Goal: Transaction & Acquisition: Obtain resource

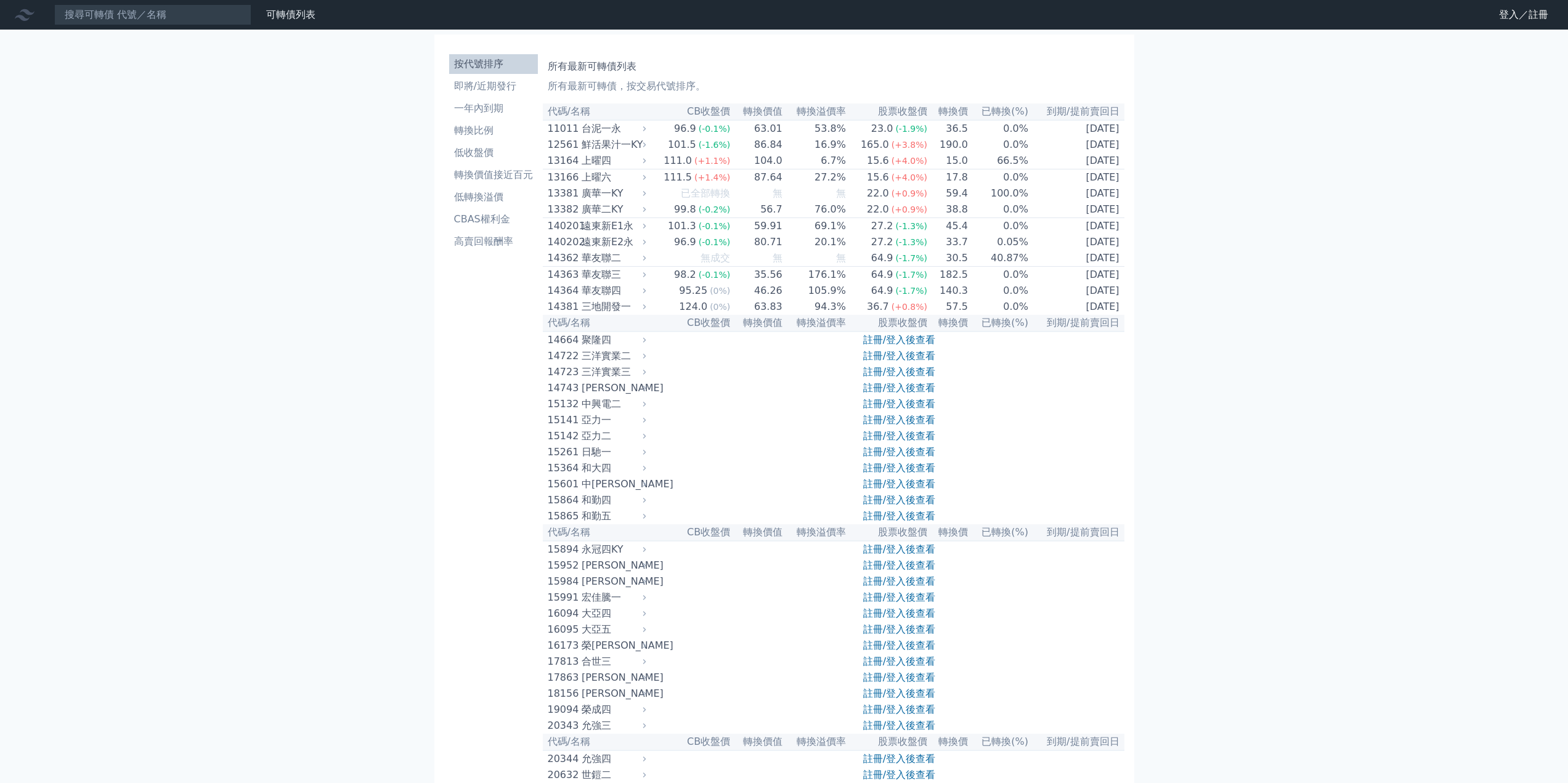
scroll to position [4478, 0]
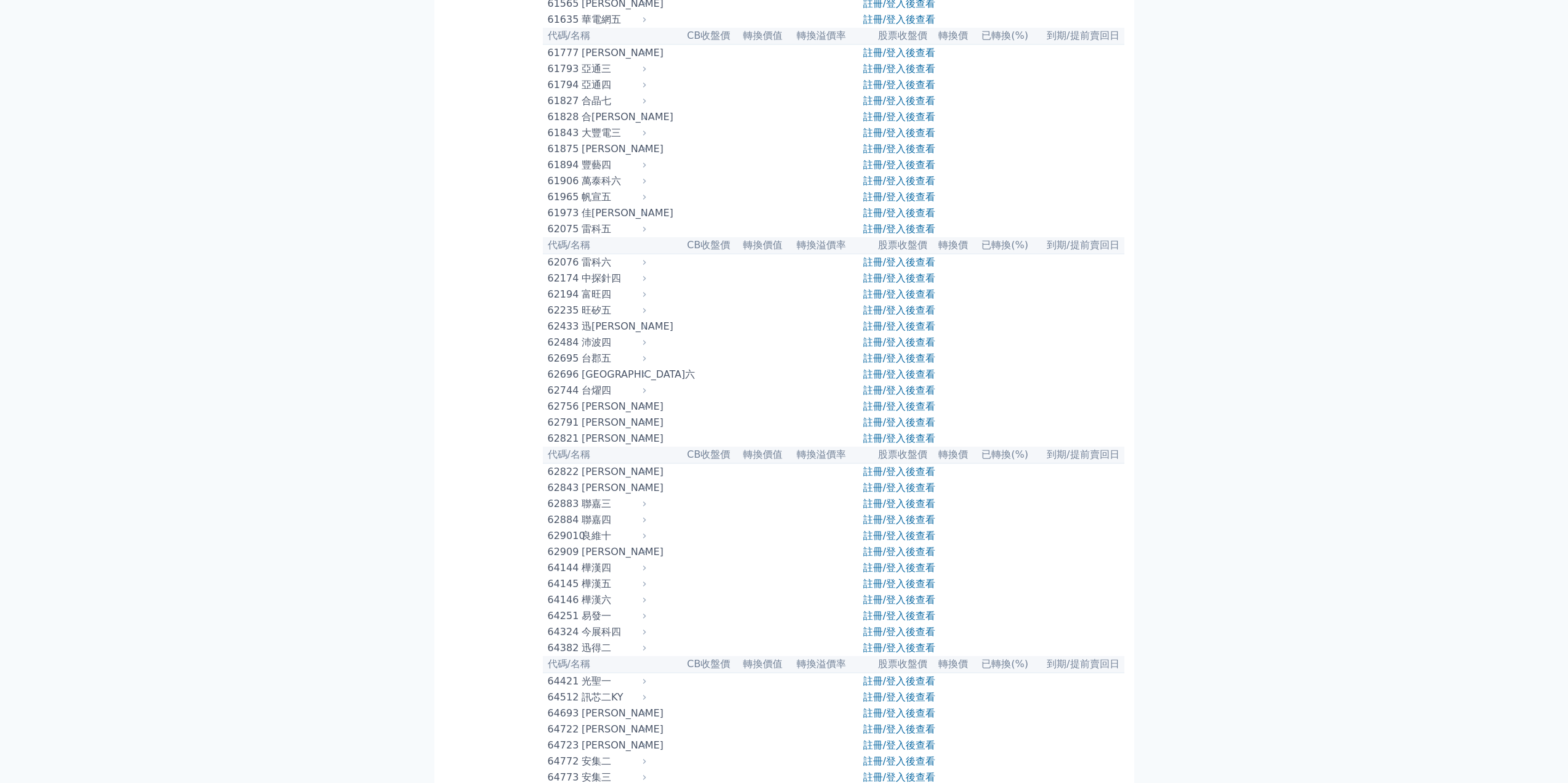
click at [599, 60] on div "[PERSON_NAME]" at bounding box center [612, 52] width 62 height 15
click at [602, 60] on div "[PERSON_NAME]" at bounding box center [612, 52] width 62 height 15
click at [690, 61] on tr "61777 [PERSON_NAME] 註冊/登入後查看" at bounding box center [833, 52] width 582 height 17
click at [884, 58] on link "註冊/登入後查看" at bounding box center [898, 52] width 72 height 11
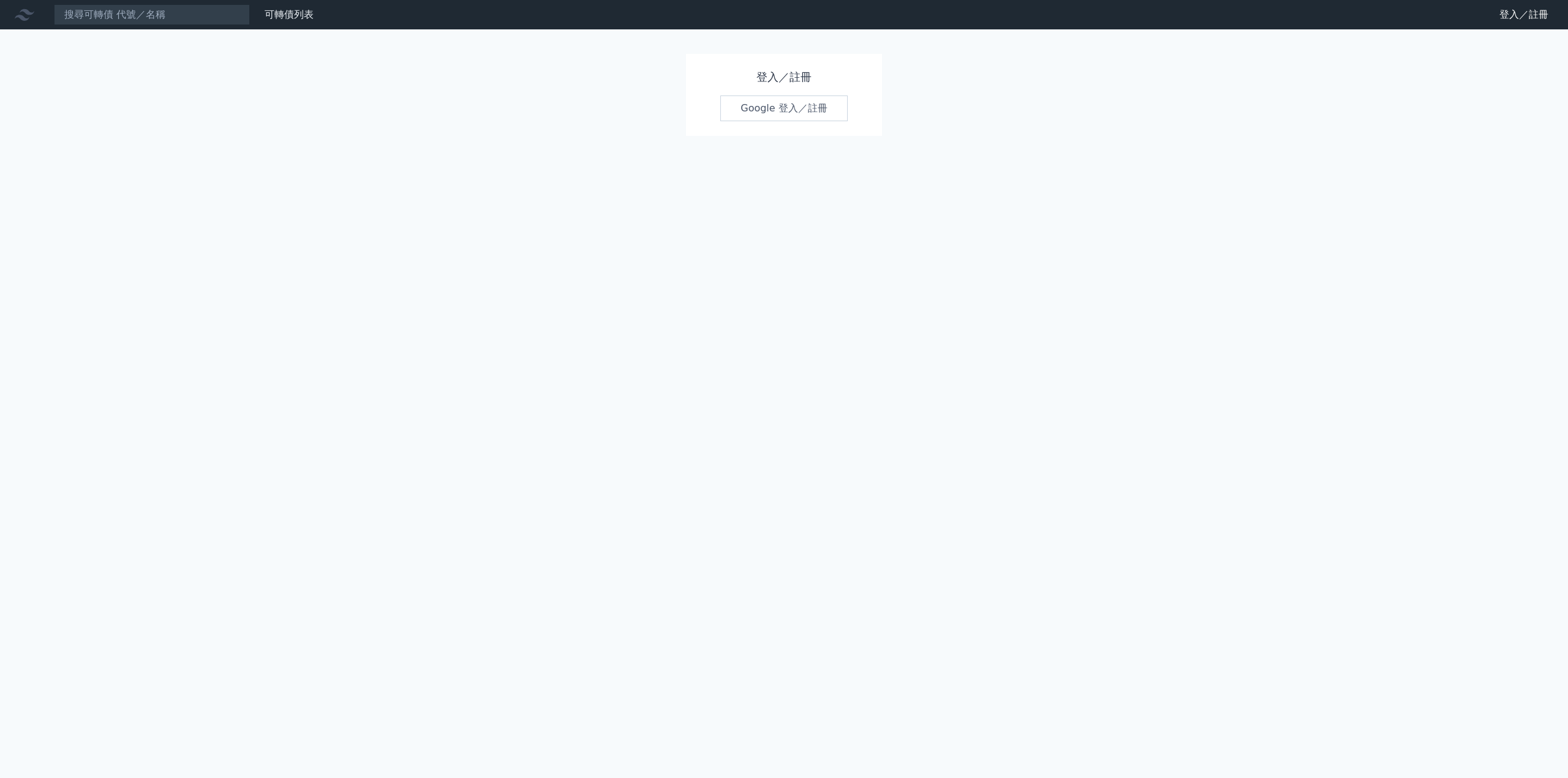
click at [754, 110] on link "Google 登入／註冊" at bounding box center [784, 108] width 127 height 26
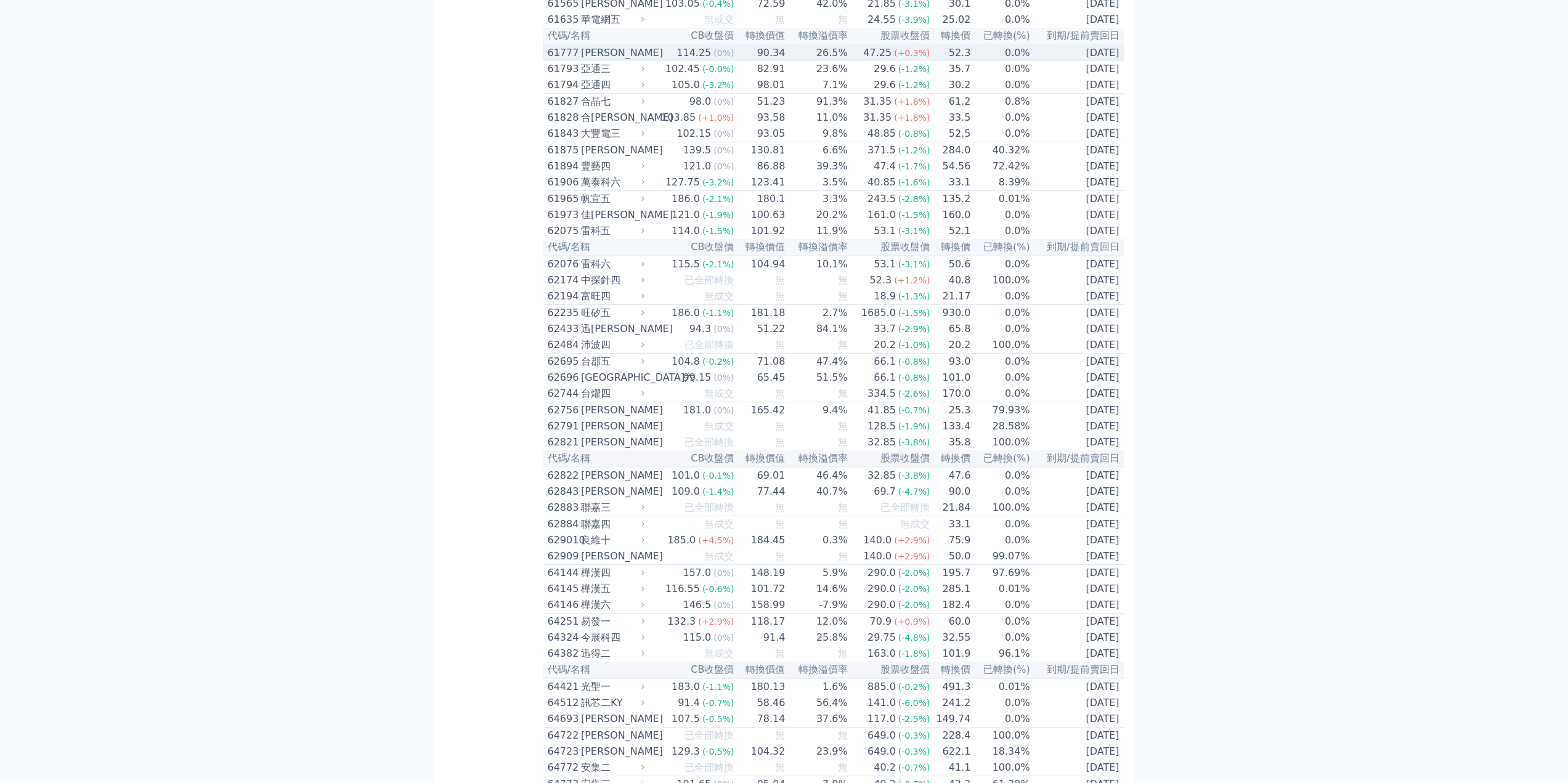
click at [596, 60] on div "[PERSON_NAME]" at bounding box center [611, 52] width 61 height 15
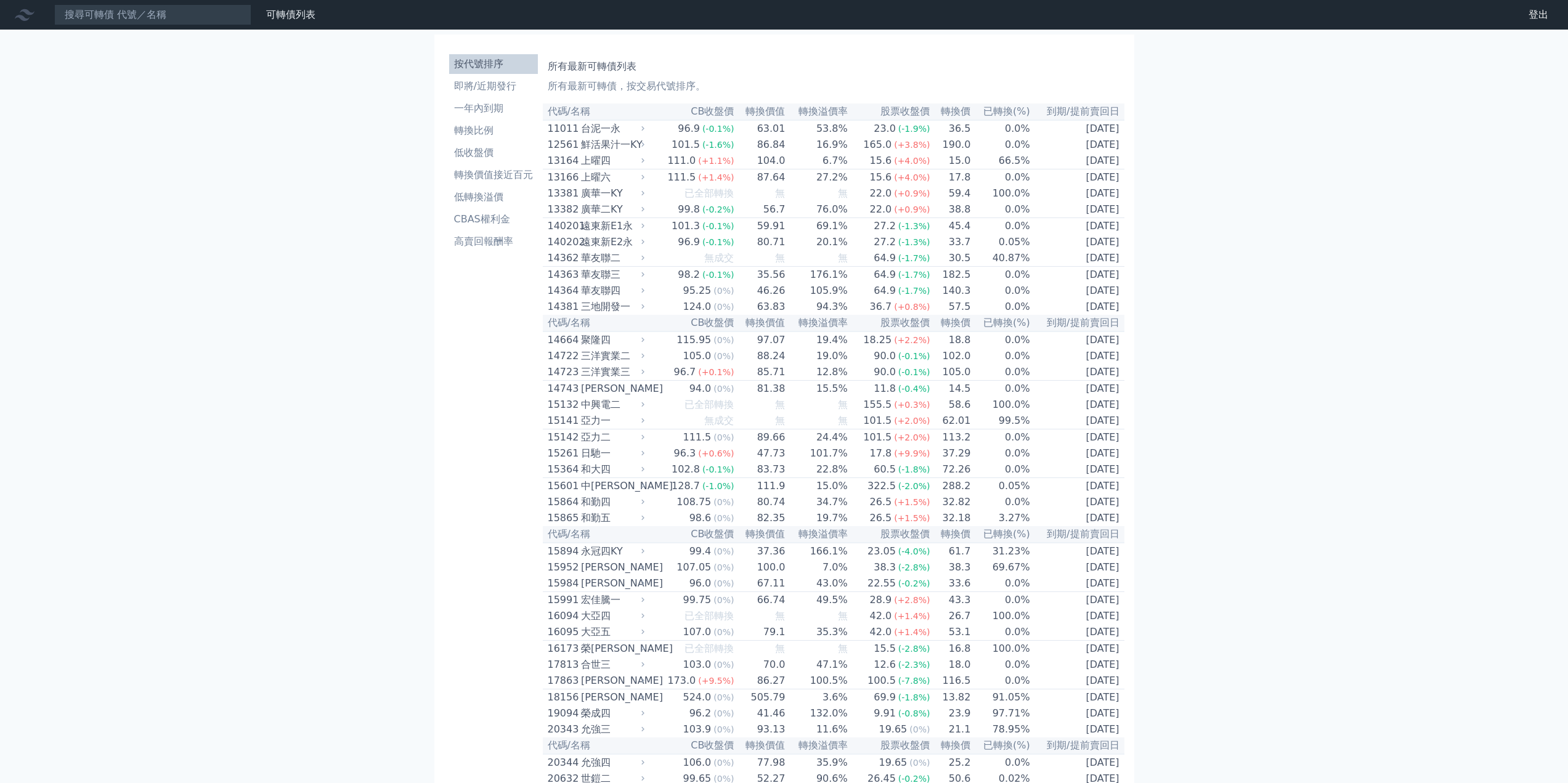
scroll to position [2066, 0]
